Goal: Information Seeking & Learning: Find specific fact

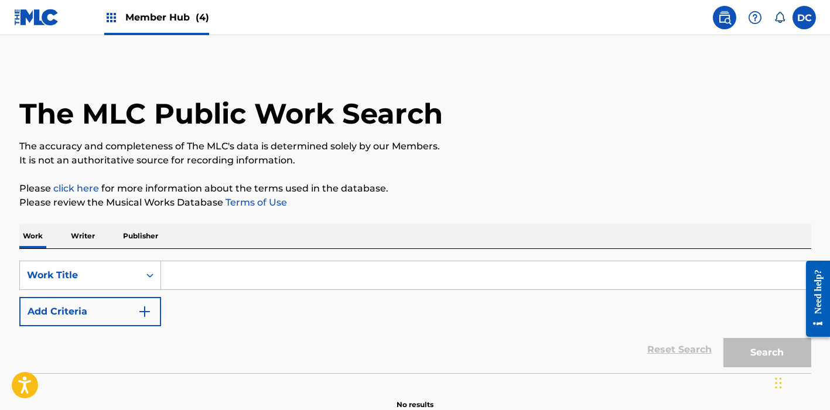
click at [210, 271] on input "Search Form" at bounding box center [485, 275] width 649 height 28
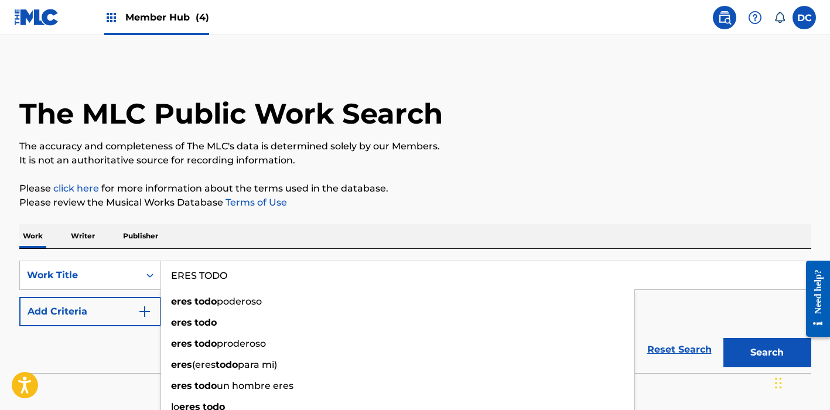
type input "ERES TODO"
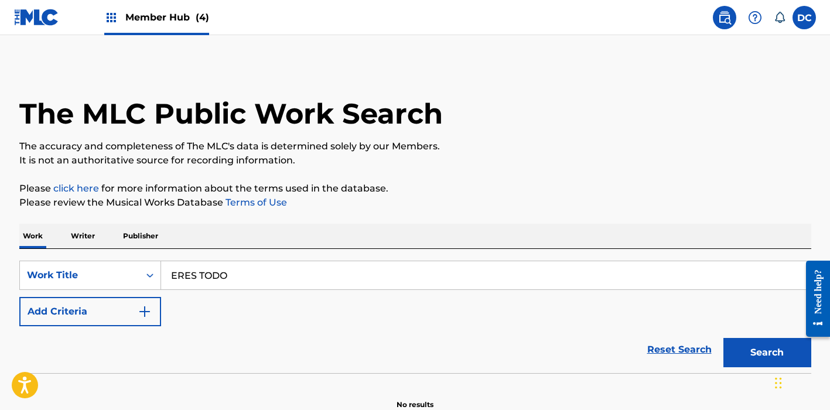
click at [191, 254] on div "SearchWithCriteriacf72c37b-5211-443b-a320-03eb7693c00d Work Title ERES TODO Add…" at bounding box center [415, 311] width 792 height 124
click at [132, 308] on button "Add Criteria" at bounding box center [90, 311] width 142 height 29
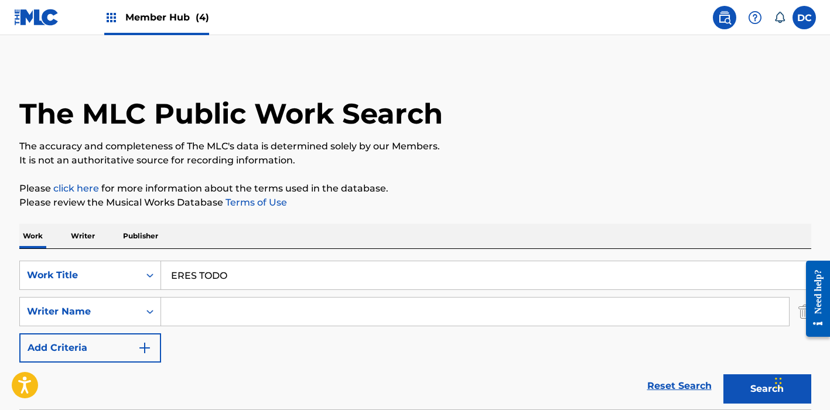
click at [201, 308] on input "Search Form" at bounding box center [475, 311] width 628 height 28
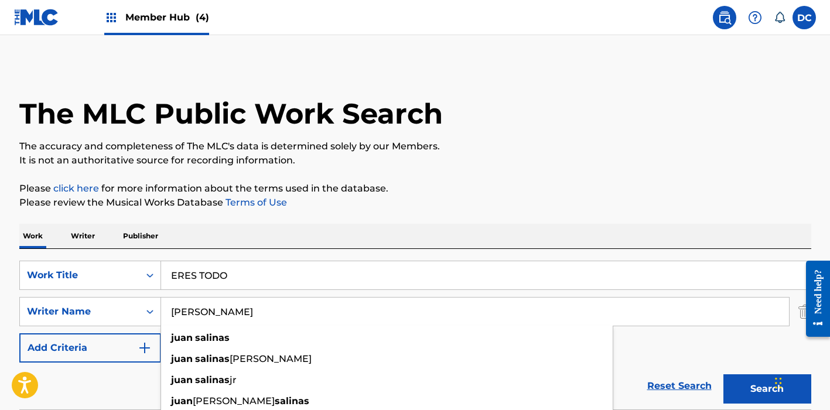
type input "[PERSON_NAME]"
click at [767, 389] on button "Search" at bounding box center [767, 388] width 88 height 29
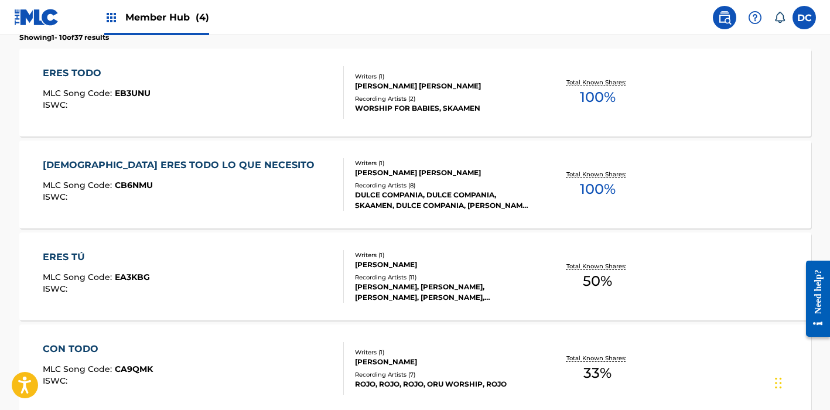
scroll to position [381, 0]
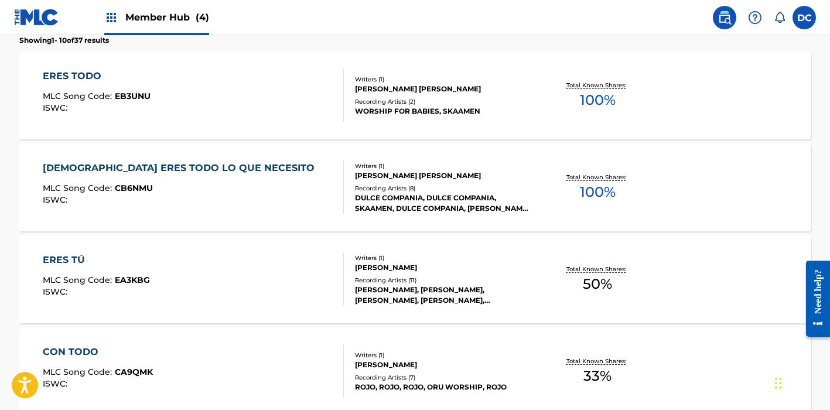
click at [293, 85] on div "ERES TODO MLC Song Code : EB3UNU ISWC :" at bounding box center [193, 95] width 301 height 53
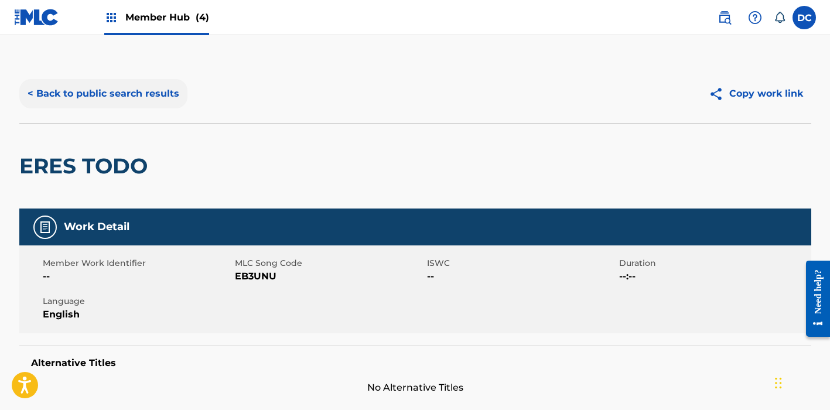
click at [61, 92] on button "< Back to public search results" at bounding box center [103, 93] width 168 height 29
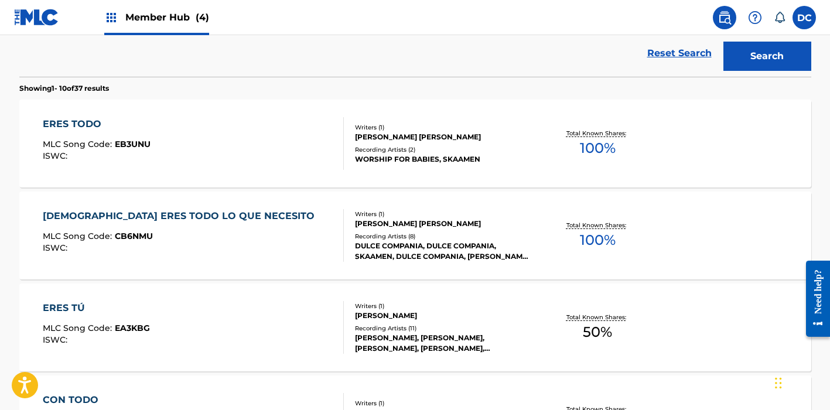
scroll to position [332, 0]
click at [290, 227] on div "CRISTO ERES TODO LO QUE NECESITO MLC Song Code : CB6NMU ISWC :" at bounding box center [193, 236] width 301 height 53
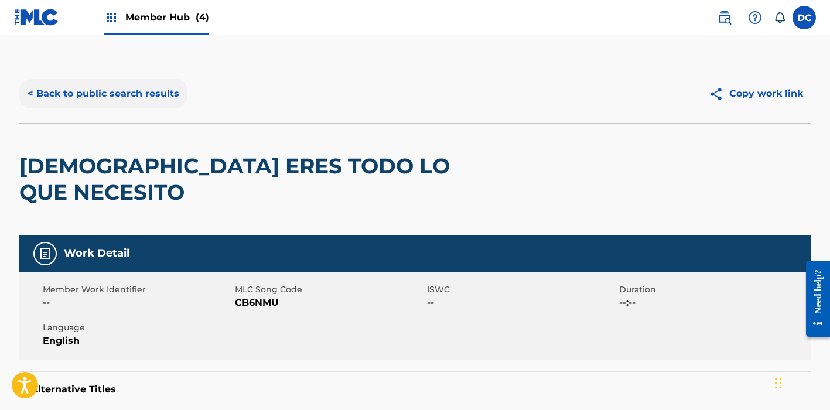
click at [169, 95] on button "< Back to public search results" at bounding box center [103, 93] width 168 height 29
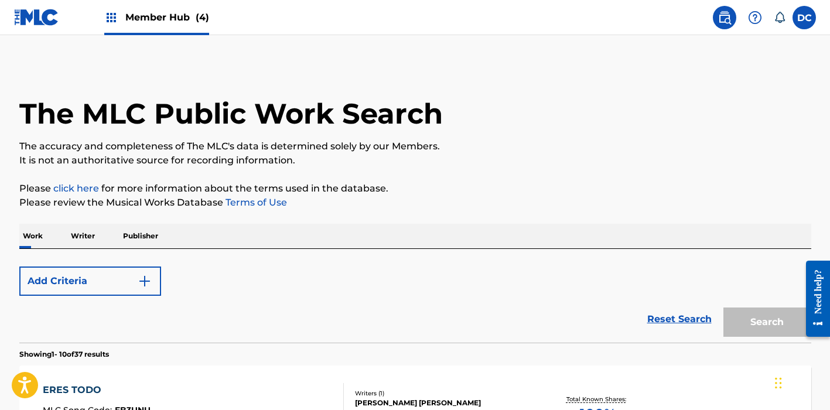
scroll to position [332, 0]
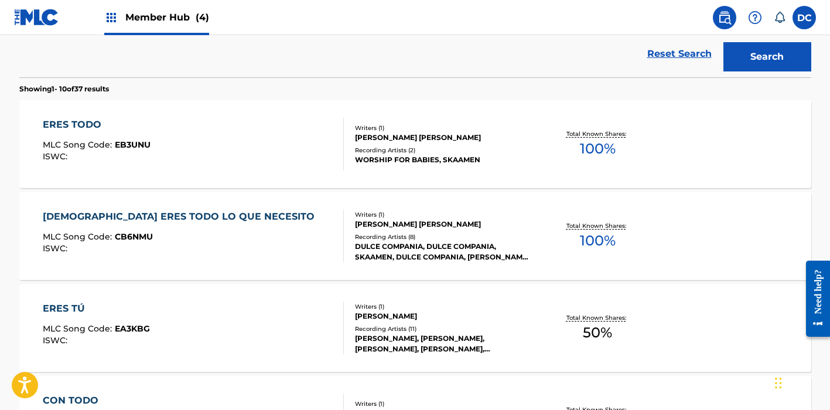
click at [254, 150] on div "ERES TODO MLC Song Code : EB3UNU ISWC :" at bounding box center [193, 144] width 301 height 53
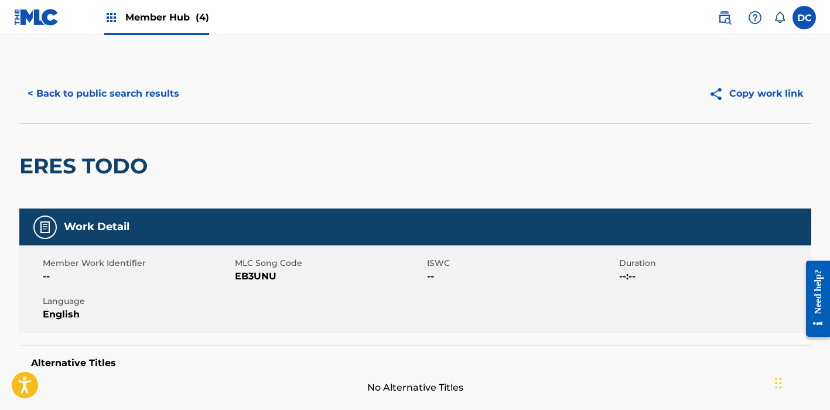
click at [254, 275] on span "EB3UNU" at bounding box center [329, 276] width 189 height 14
copy span "EB3UNU"
click at [159, 33] on div "Member Hub (4)" at bounding box center [156, 17] width 105 height 35
click at [183, 11] on span "Member Hub (4)" at bounding box center [167, 17] width 84 height 13
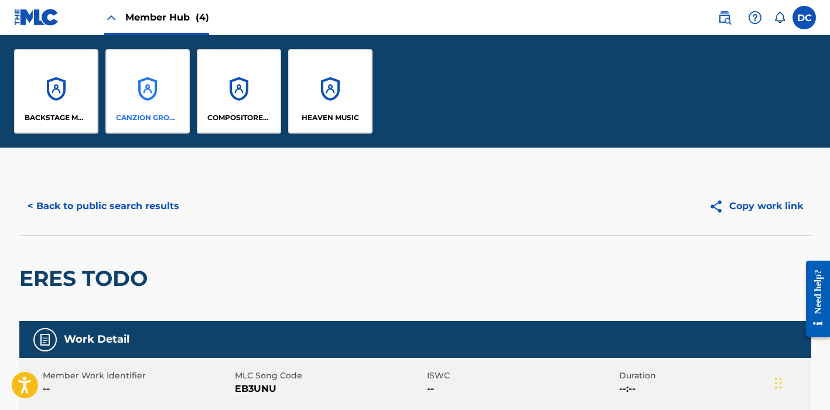
click at [126, 130] on div "CANZION GROUP LP" at bounding box center [147, 91] width 84 height 84
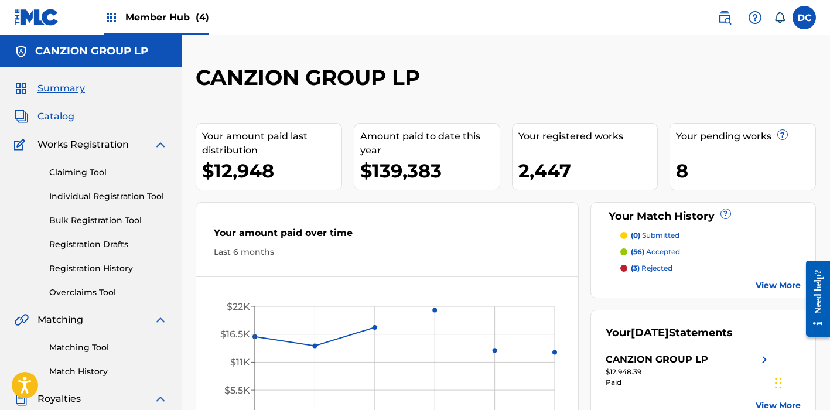
click at [61, 118] on span "Catalog" at bounding box center [55, 117] width 37 height 14
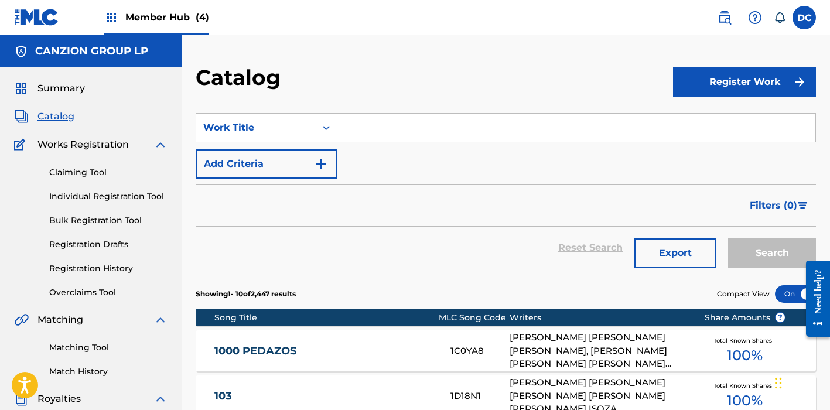
click at [372, 129] on input "Search Form" at bounding box center [576, 128] width 478 height 28
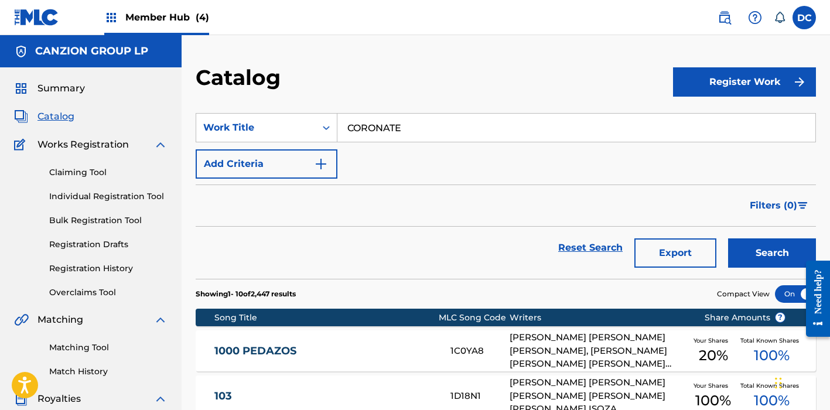
type input "CORONATE"
click at [772, 253] on button "Search" at bounding box center [772, 252] width 88 height 29
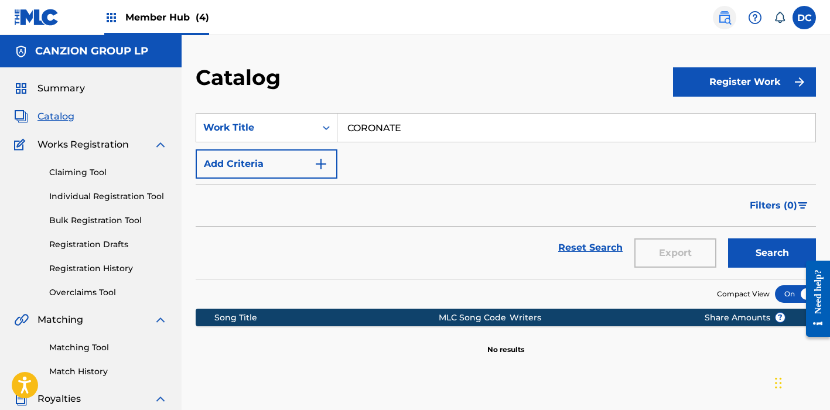
click at [720, 23] on img at bounding box center [724, 18] width 14 height 14
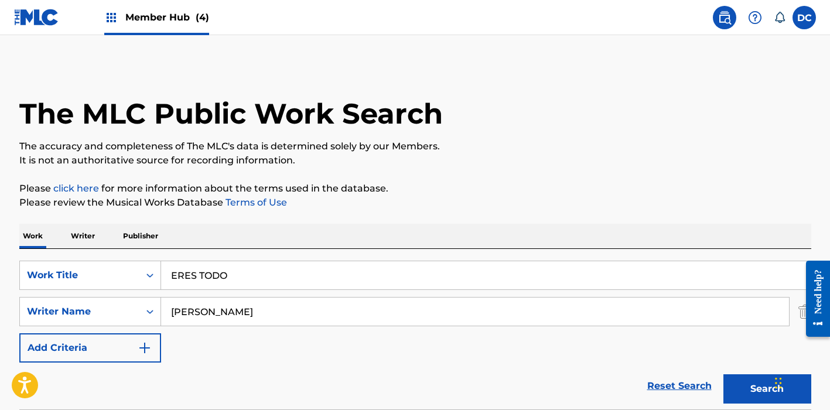
click at [728, 18] on img at bounding box center [724, 18] width 14 height 14
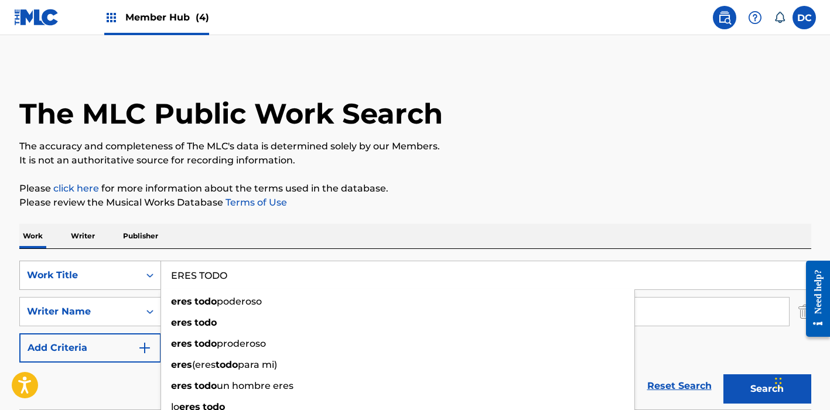
drag, startPoint x: 254, startPoint y: 279, endPoint x: 106, endPoint y: 269, distance: 147.9
click at [106, 269] on div "SearchWithCriteriacf72c37b-5211-443b-a320-03eb7693c00d Work Title ERES TODO ere…" at bounding box center [415, 275] width 792 height 29
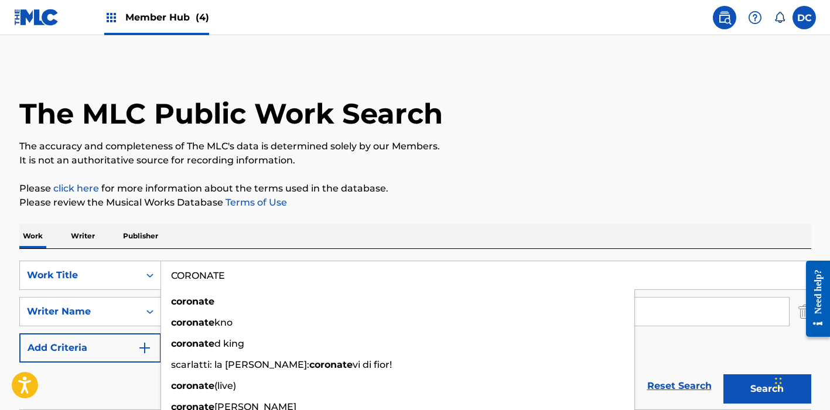
type input "CORONATE"
click at [232, 249] on div "SearchWithCriteriacf72c37b-5211-443b-a320-03eb7693c00d Work Title CORONATE coro…" at bounding box center [415, 329] width 792 height 160
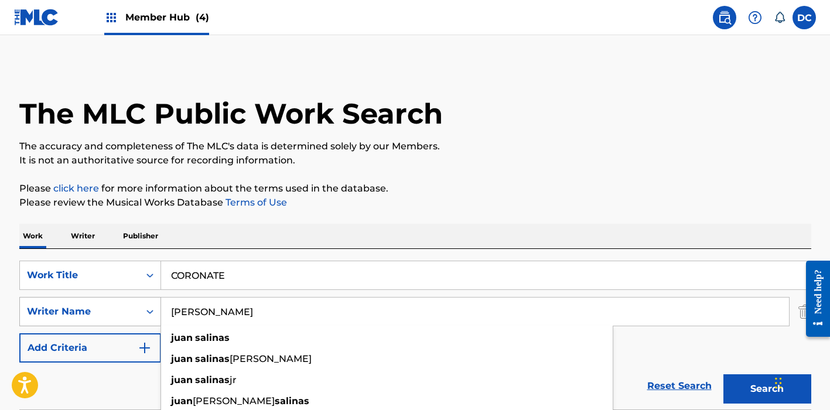
drag, startPoint x: 257, startPoint y: 319, endPoint x: 134, endPoint y: 305, distance: 124.4
click at [133, 305] on div "SearchWithCriteria44f2f974-e6f0-4a6d-bcba-70337cce20be Writer Name [PERSON_NAME…" at bounding box center [415, 311] width 792 height 29
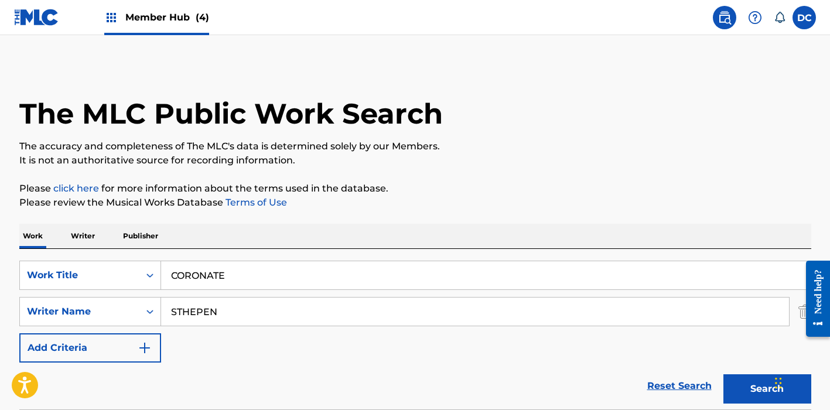
click at [284, 283] on input "CORONATE" at bounding box center [485, 275] width 649 height 28
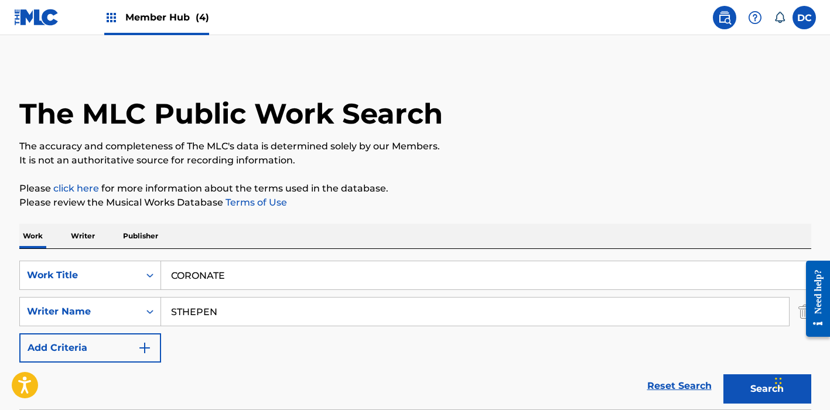
click at [208, 309] on input "STHEPEN" at bounding box center [475, 311] width 628 height 28
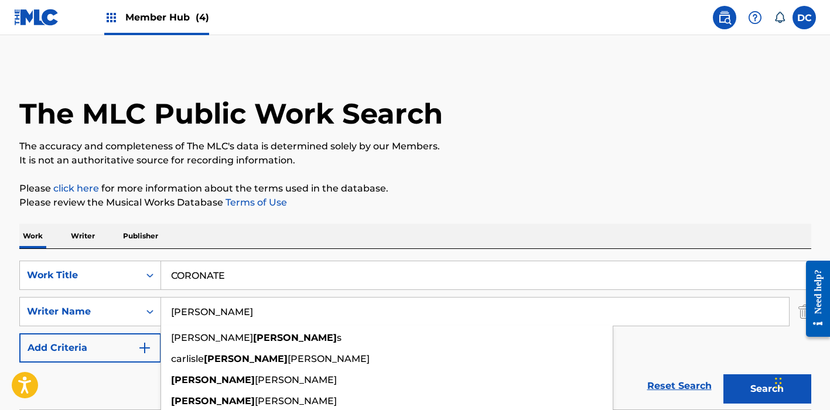
type input "[PERSON_NAME]"
click at [767, 389] on button "Search" at bounding box center [767, 388] width 88 height 29
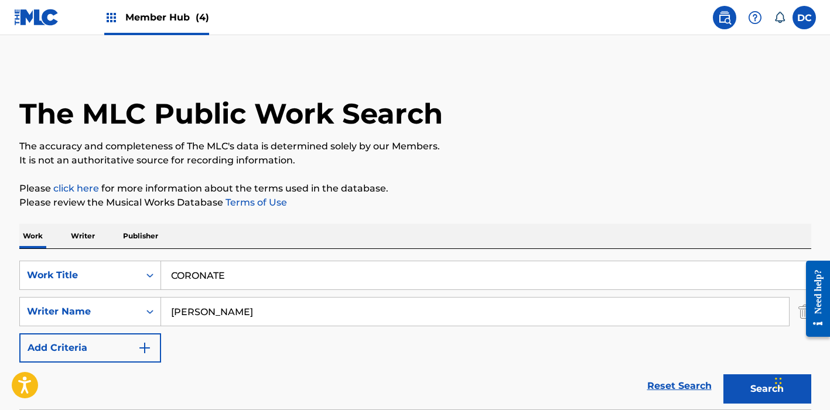
scroll to position [98, 0]
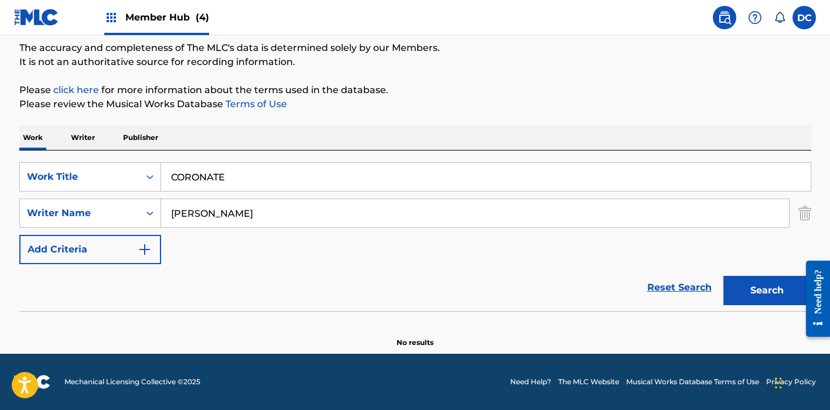
click at [210, 172] on input "CORONATE" at bounding box center [485, 177] width 649 height 28
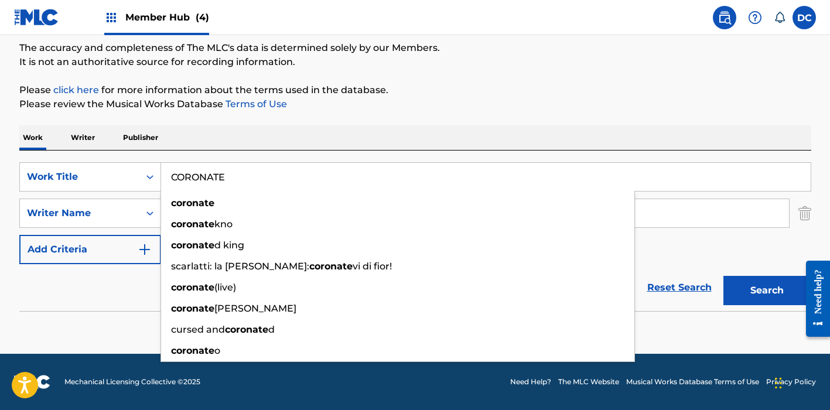
click at [210, 172] on input "CORONATE" at bounding box center [485, 177] width 649 height 28
paste input "orónate"
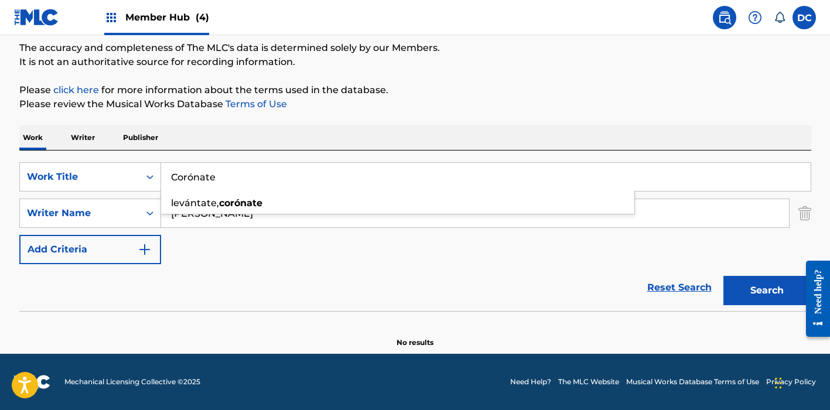
type input "Corónate"
click at [296, 142] on div "Work Writer Publisher" at bounding box center [415, 137] width 792 height 25
click at [196, 216] on input "[PERSON_NAME]" at bounding box center [475, 213] width 628 height 28
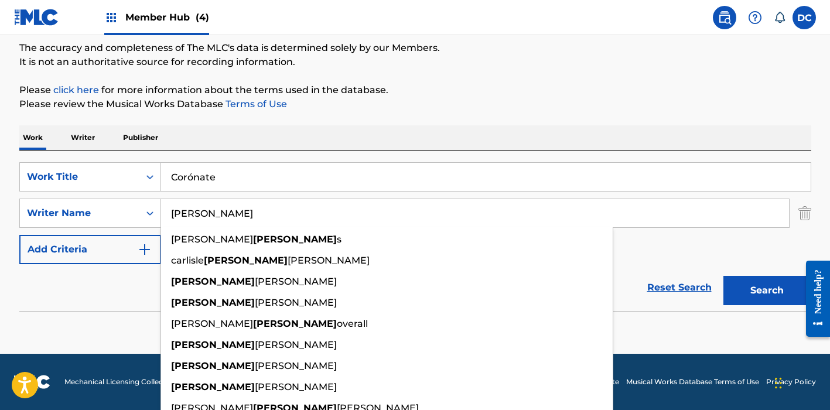
paste input "[PERSON_NAME]"
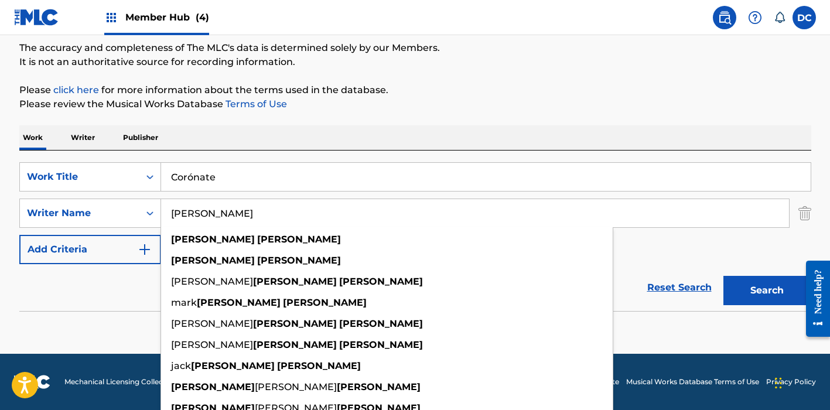
type input "[PERSON_NAME]"
click at [767, 290] on button "Search" at bounding box center [767, 290] width 88 height 29
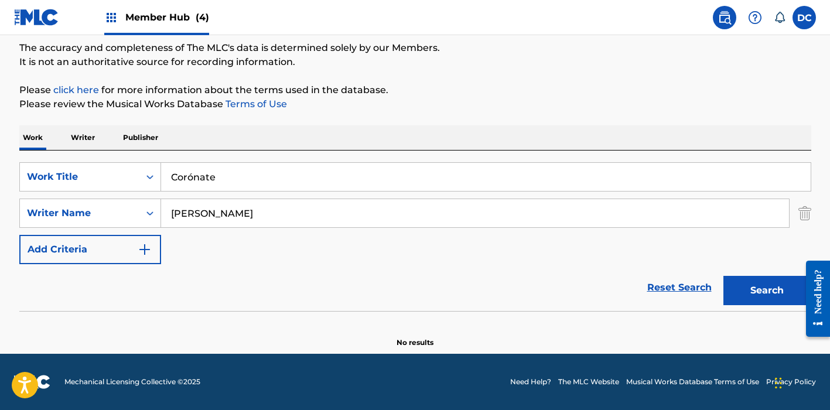
click at [204, 173] on input "Corónate" at bounding box center [485, 177] width 649 height 28
type input "[PERSON_NAME] CANTARÉ"
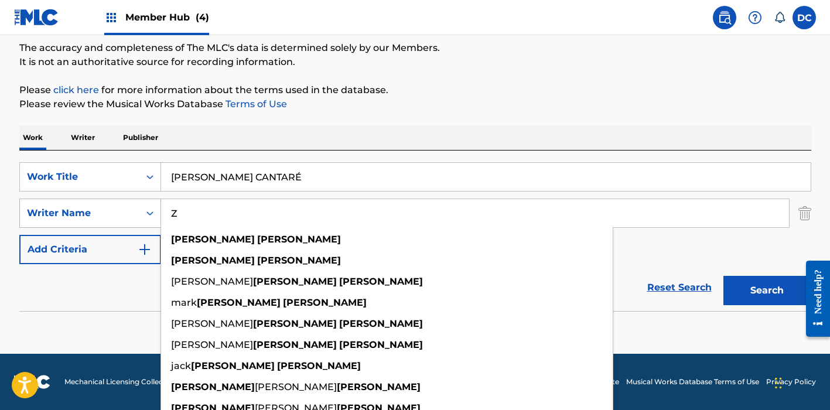
drag, startPoint x: 275, startPoint y: 214, endPoint x: 101, endPoint y: 207, distance: 174.6
click at [100, 207] on div "SearchWithCriteria44f2f974-e6f0-4a6d-bcba-70337cce20be Writer Name Z [PERSON_NA…" at bounding box center [415, 213] width 792 height 29
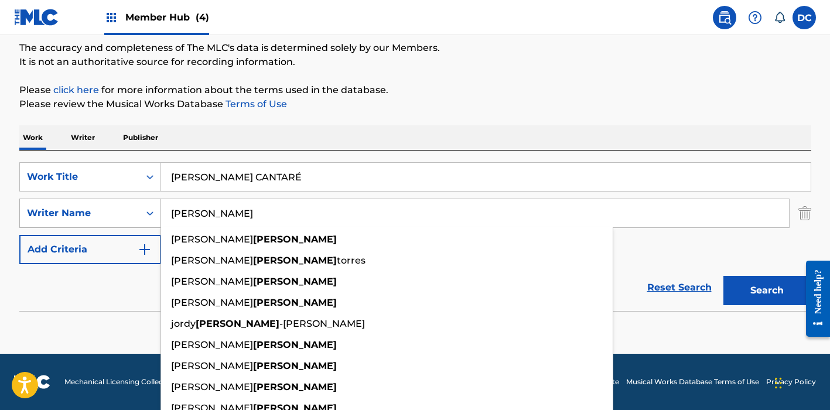
type input "[PERSON_NAME]"
click at [767, 290] on button "Search" at bounding box center [767, 290] width 88 height 29
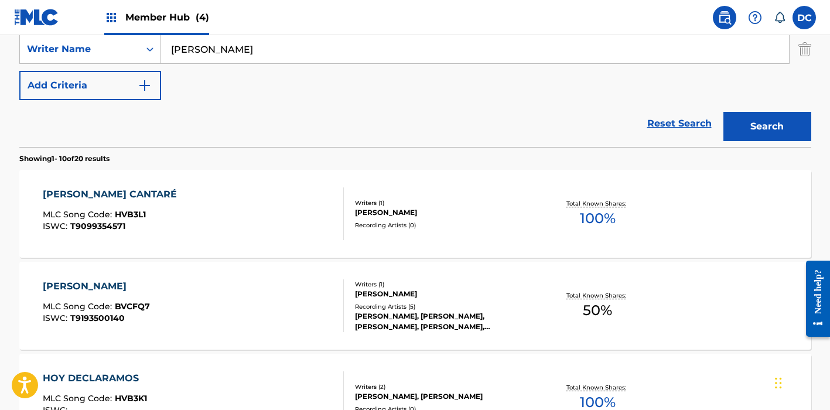
scroll to position [266, 0]
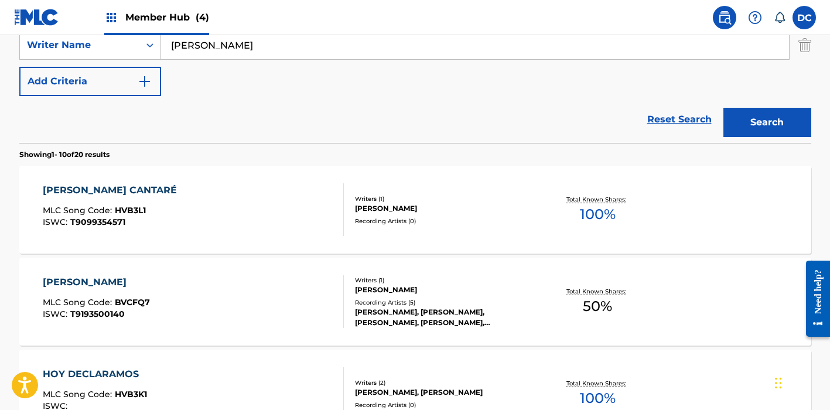
click at [200, 206] on div "[PERSON_NAME] CANTARÉ MLC Song Code : HVB3L1 ISWC : T9099354571" at bounding box center [193, 209] width 301 height 53
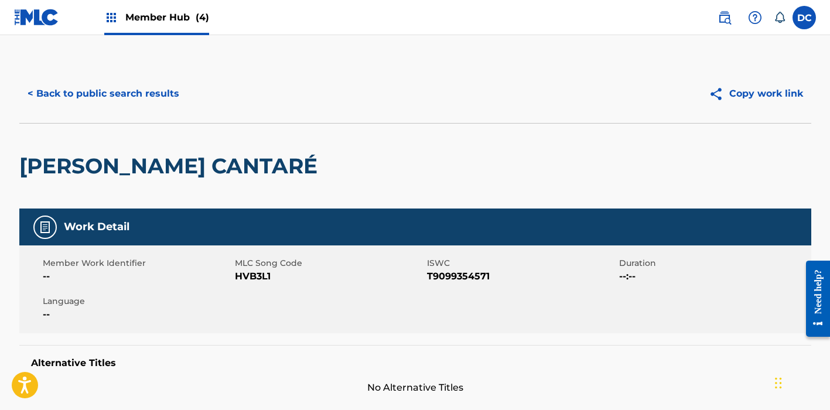
click at [258, 275] on span "HVB3L1" at bounding box center [329, 276] width 189 height 14
copy span "HVB3L1"
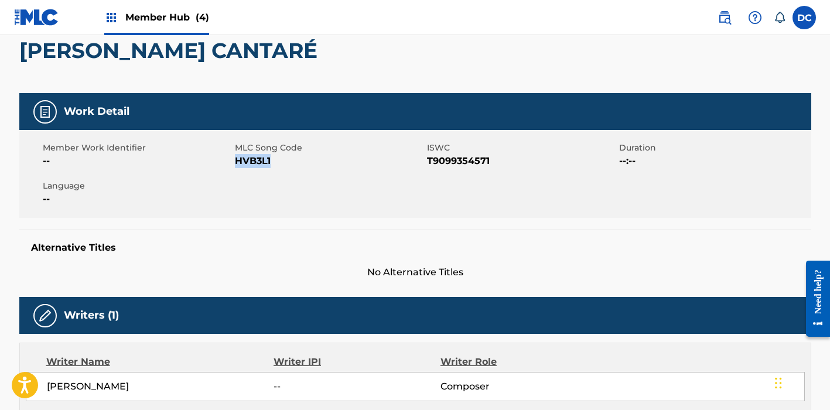
scroll to position [71, 0]
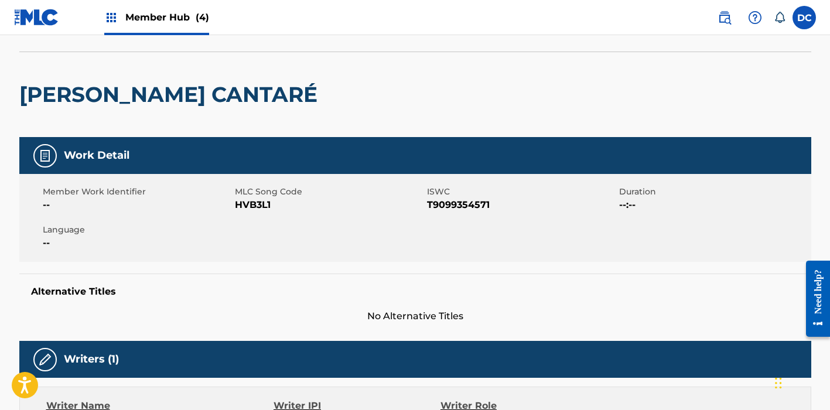
click at [447, 201] on span "T9099354571" at bounding box center [521, 205] width 189 height 14
copy span "T9099354571"
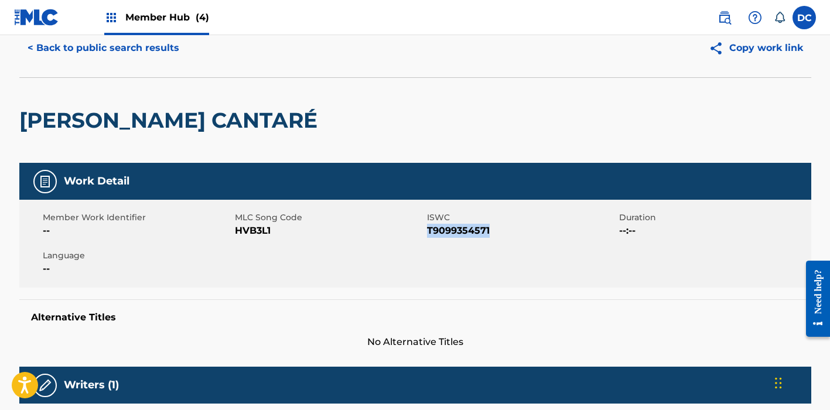
click at [256, 230] on span "HVB3L1" at bounding box center [329, 231] width 189 height 14
copy span "HVB3L1"
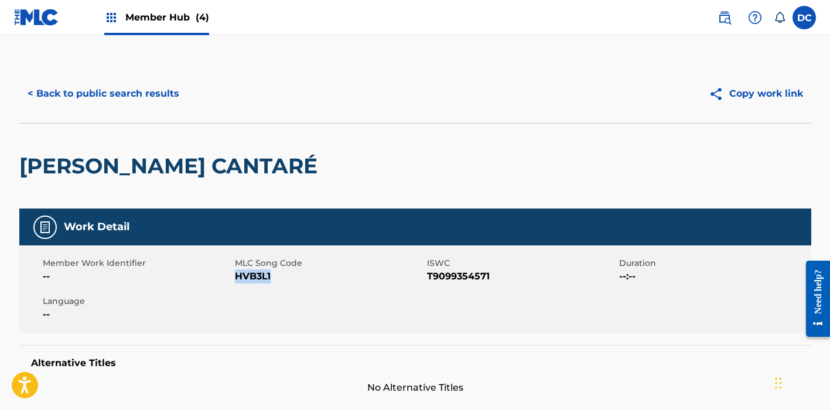
scroll to position [0, 0]
click at [165, 17] on span "Member Hub (4)" at bounding box center [167, 17] width 84 height 13
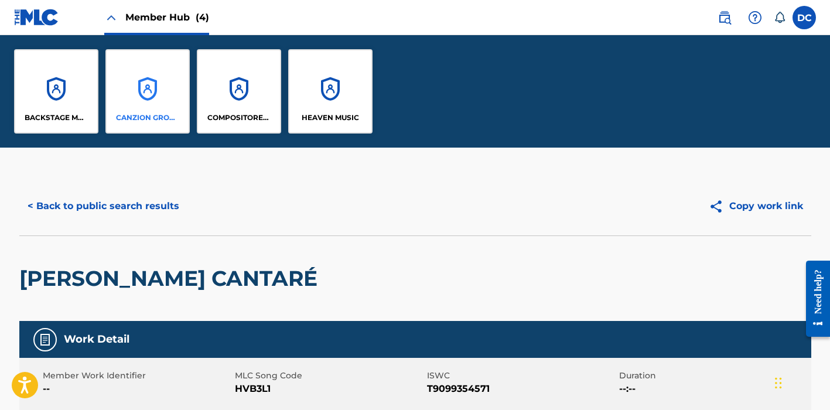
click at [138, 100] on div "CANZION GROUP LP" at bounding box center [147, 91] width 84 height 84
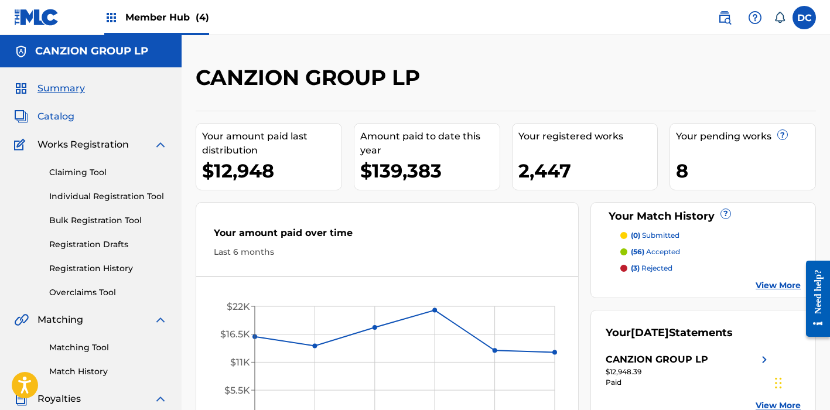
click at [55, 119] on span "Catalog" at bounding box center [55, 117] width 37 height 14
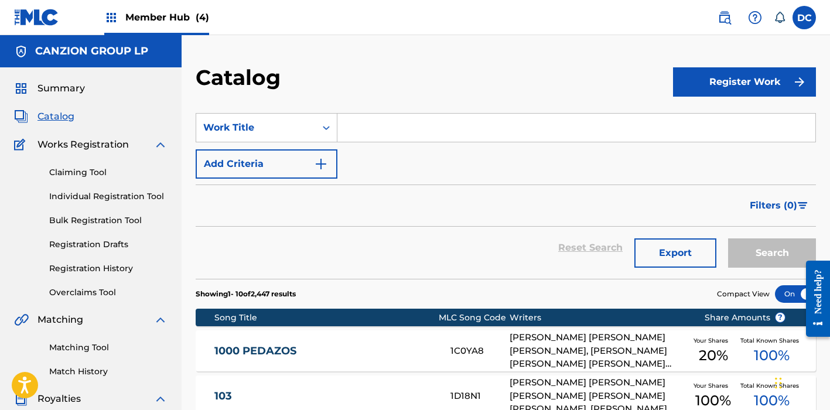
click at [357, 128] on input "Search Form" at bounding box center [576, 128] width 478 height 28
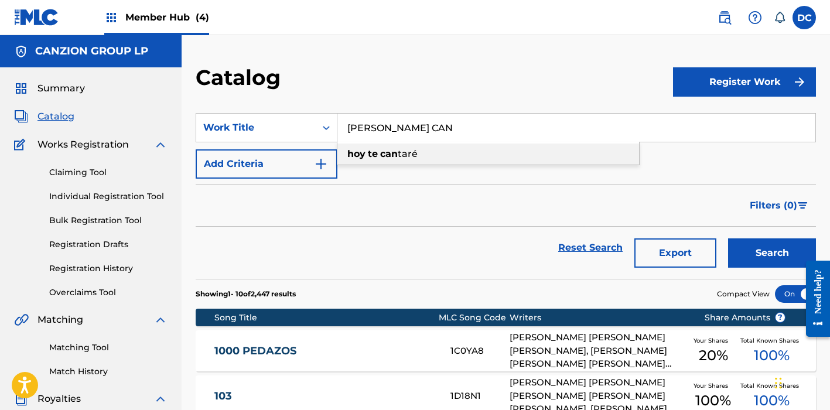
click at [402, 155] on span "taré" at bounding box center [408, 153] width 20 height 11
type input "[PERSON_NAME] cantaré"
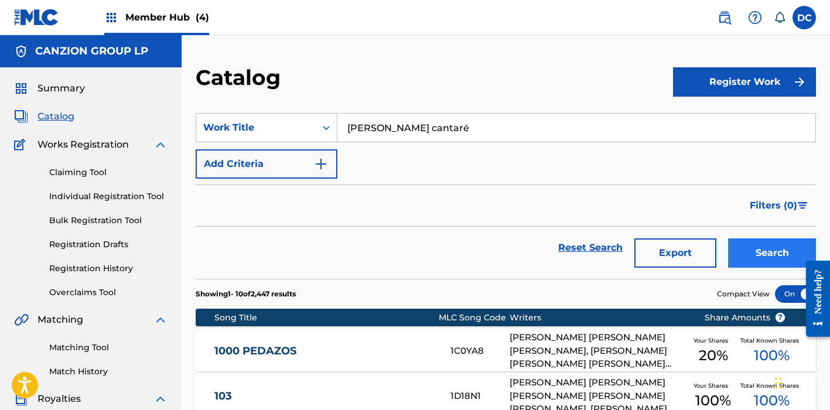
click at [772, 251] on button "Search" at bounding box center [772, 252] width 88 height 29
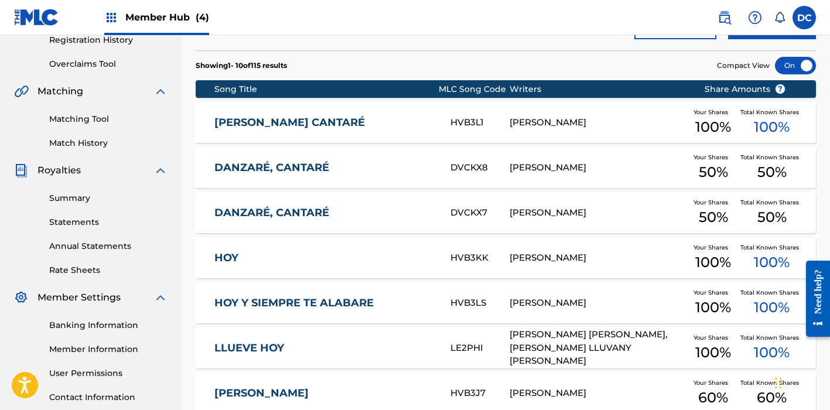
scroll to position [101, 0]
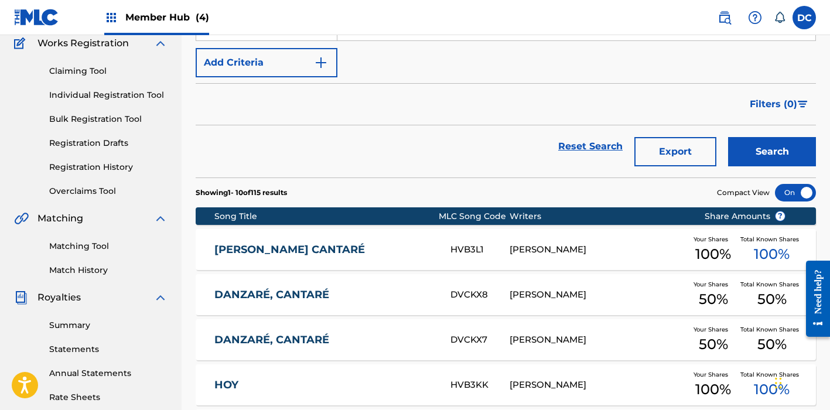
click at [391, 245] on link "[PERSON_NAME] CANTARÉ" at bounding box center [324, 249] width 221 height 13
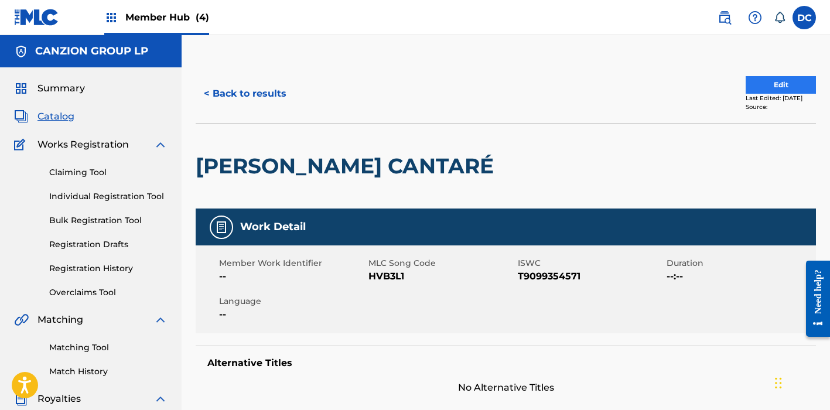
click at [774, 83] on button "Edit" at bounding box center [780, 85] width 70 height 18
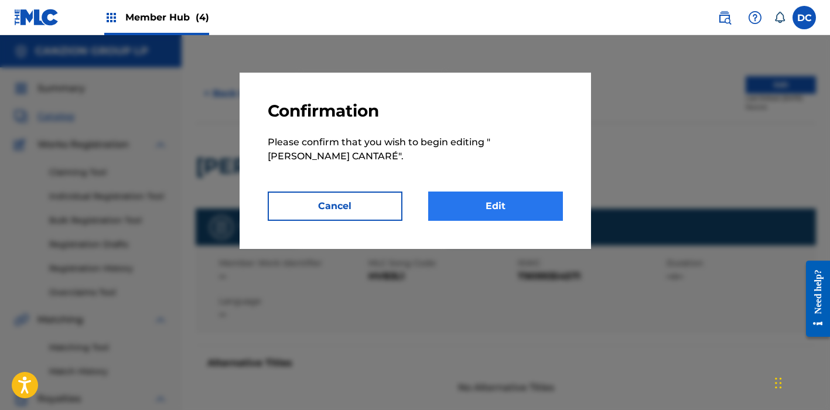
click at [494, 216] on link "Edit" at bounding box center [495, 205] width 135 height 29
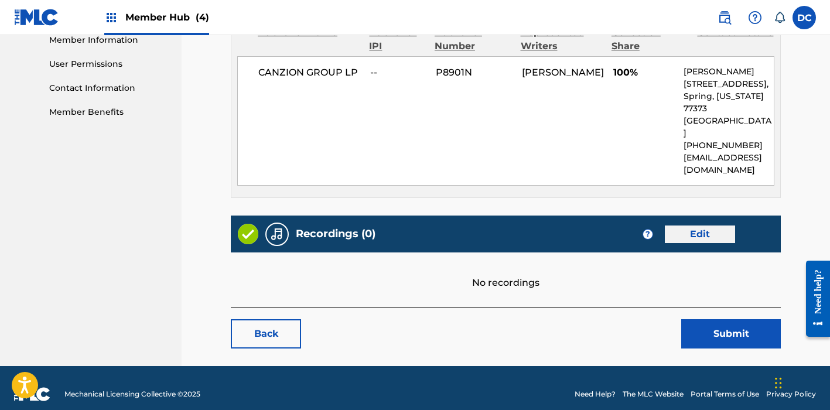
scroll to position [537, 0]
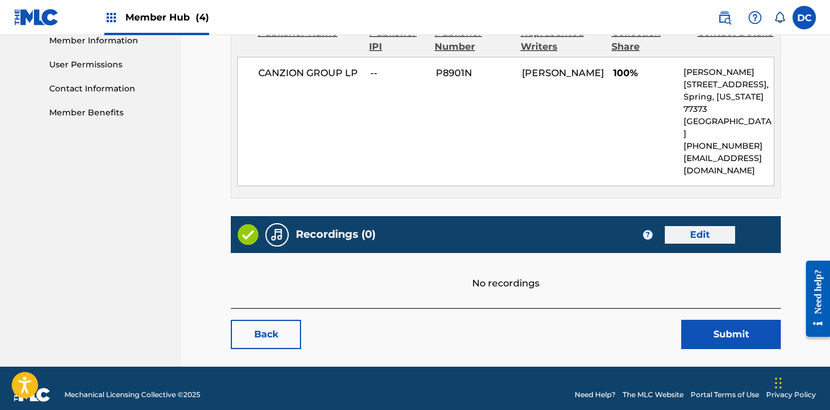
click at [685, 226] on link "Edit" at bounding box center [700, 235] width 70 height 18
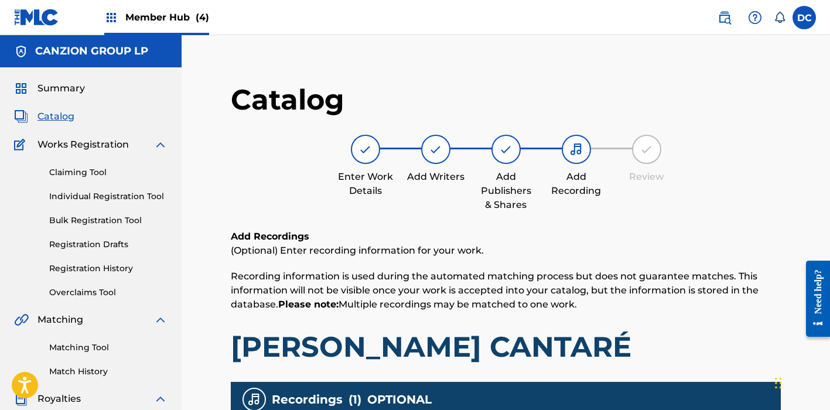
scroll to position [213, 0]
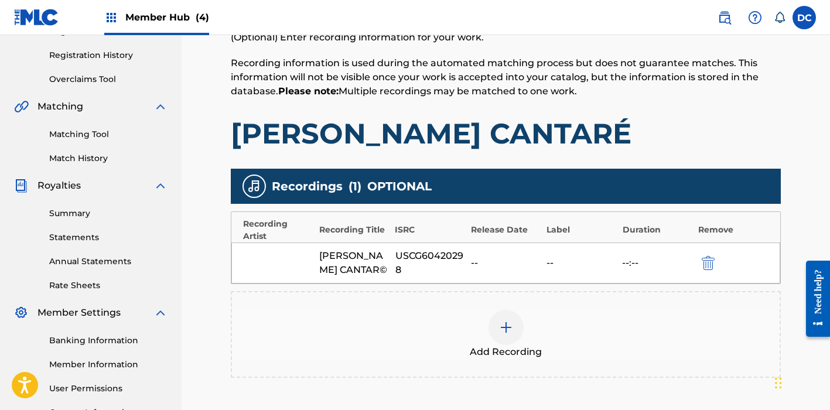
click at [430, 261] on div "USCG60420298" at bounding box center [430, 263] width 70 height 28
copy div "USCG60420298"
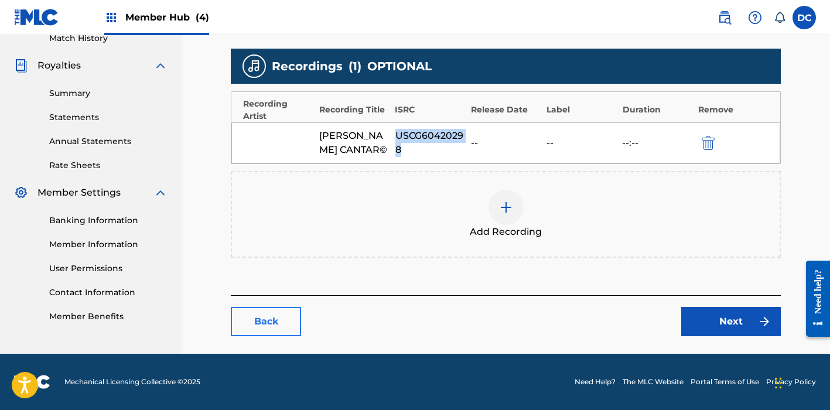
scroll to position [333, 0]
click at [286, 321] on link "Back" at bounding box center [266, 321] width 70 height 29
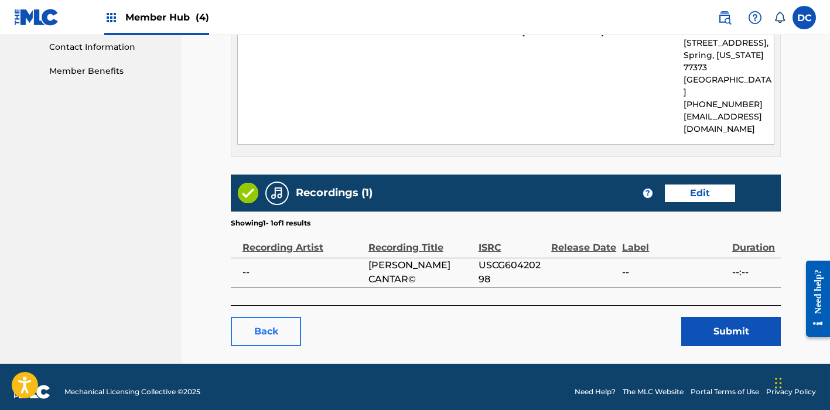
scroll to position [576, 0]
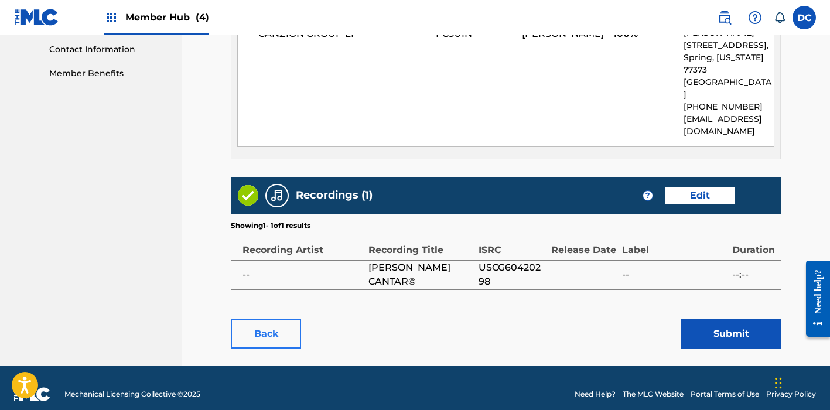
click at [286, 319] on link "Back" at bounding box center [266, 333] width 70 height 29
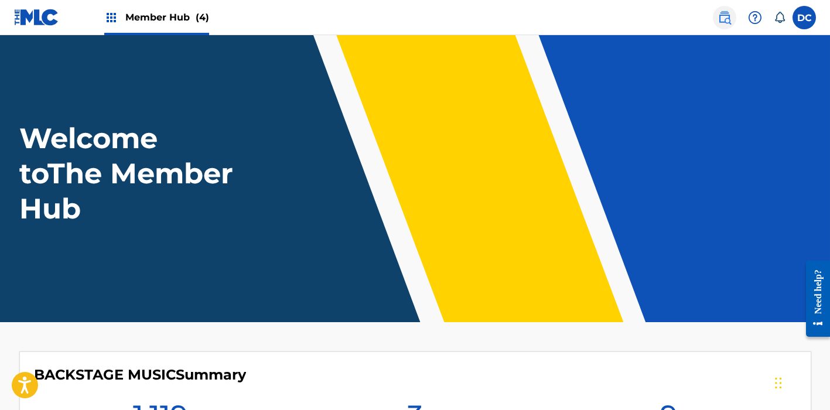
click at [723, 19] on img at bounding box center [724, 18] width 14 height 14
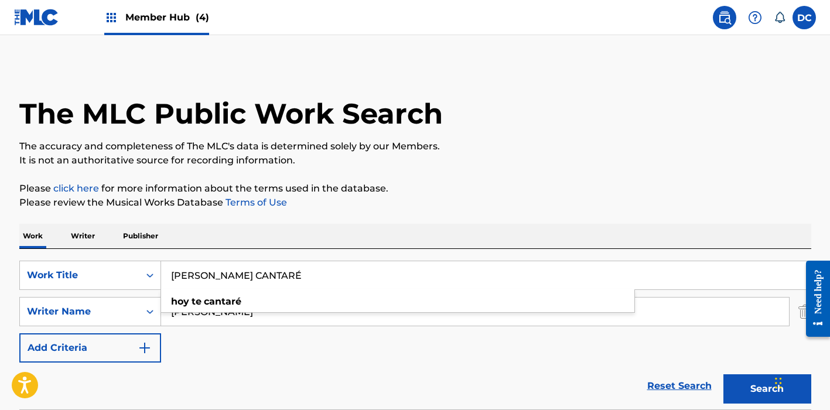
drag, startPoint x: 262, startPoint y: 276, endPoint x: 112, endPoint y: 248, distance: 153.0
paste input "Close to you"
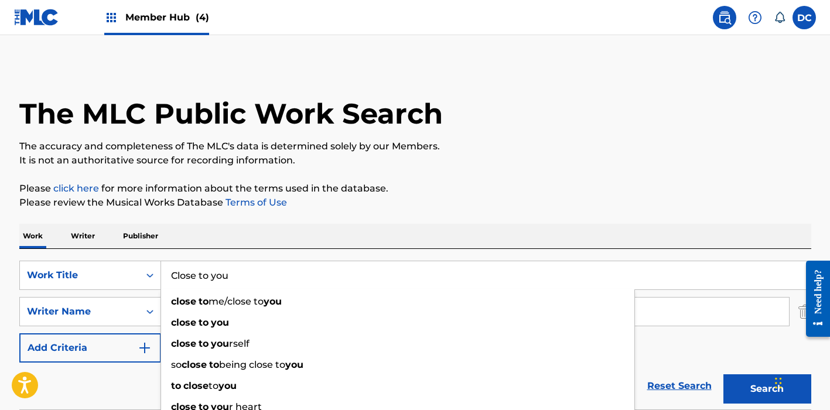
type input "Close to you"
click at [439, 208] on p "Please review the Musical Works Database Terms of Use" at bounding box center [415, 203] width 792 height 14
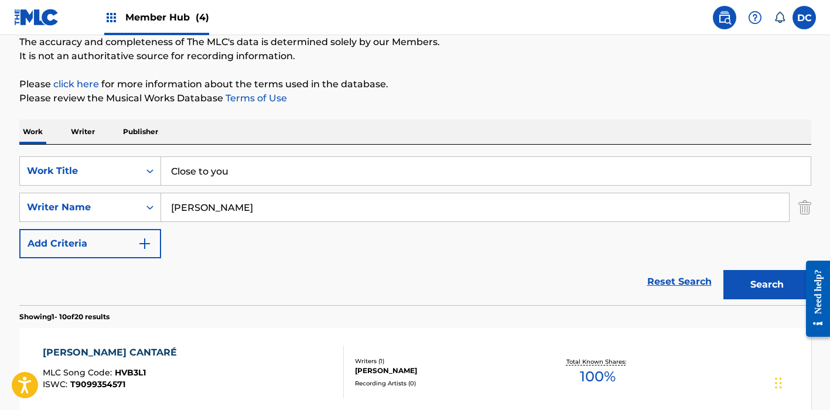
scroll to position [146, 0]
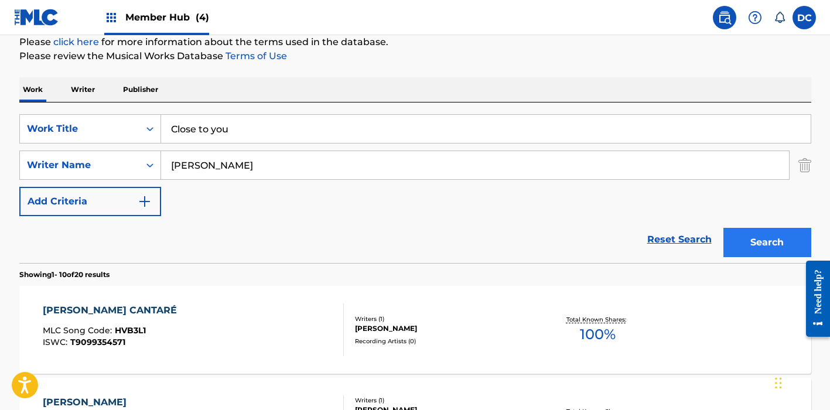
click at [769, 241] on button "Search" at bounding box center [767, 242] width 88 height 29
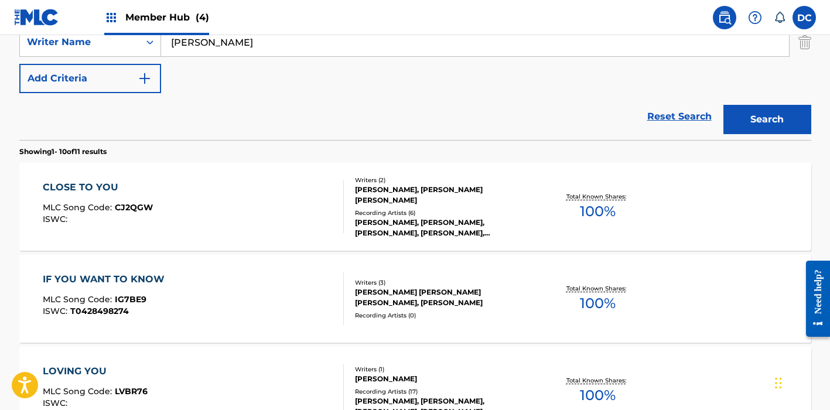
scroll to position [265, 0]
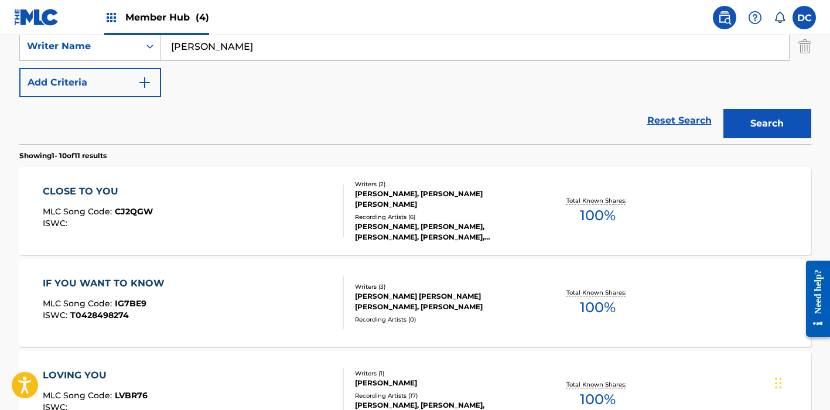
click at [286, 202] on div "CLOSE TO YOU MLC Song Code : CJ2QGW ISWC :" at bounding box center [193, 210] width 301 height 53
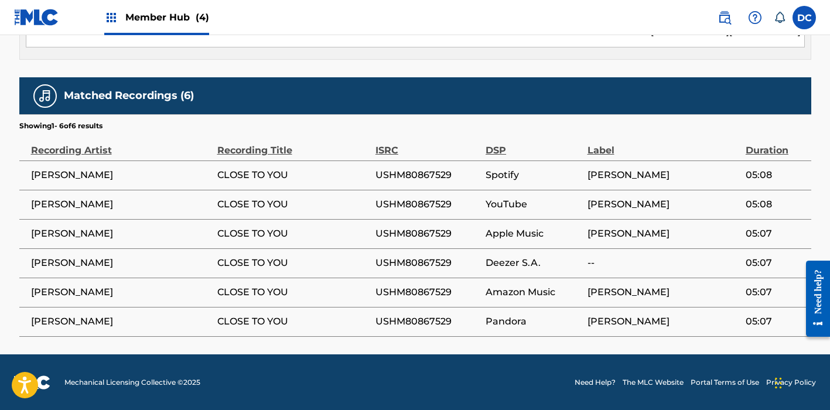
scroll to position [817, 0]
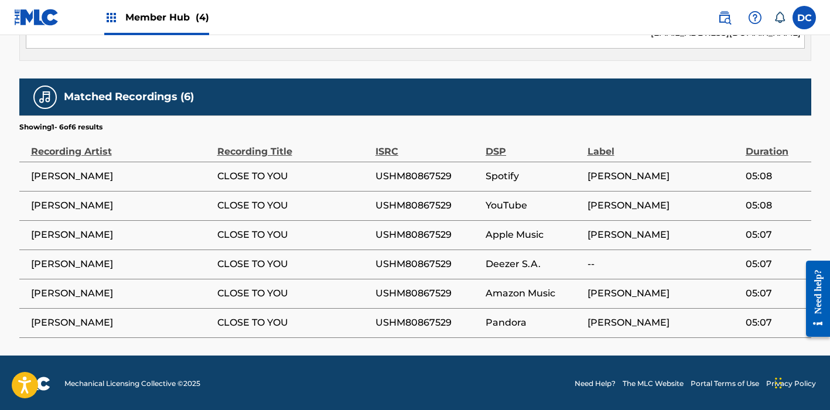
click at [413, 203] on span "USHM80867529" at bounding box center [427, 206] width 104 height 14
copy span "USHM80867529"
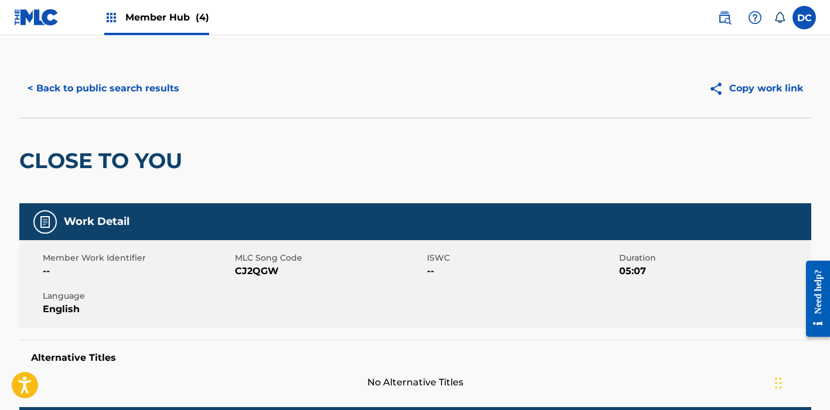
scroll to position [5, 0]
